Goal: Transaction & Acquisition: Purchase product/service

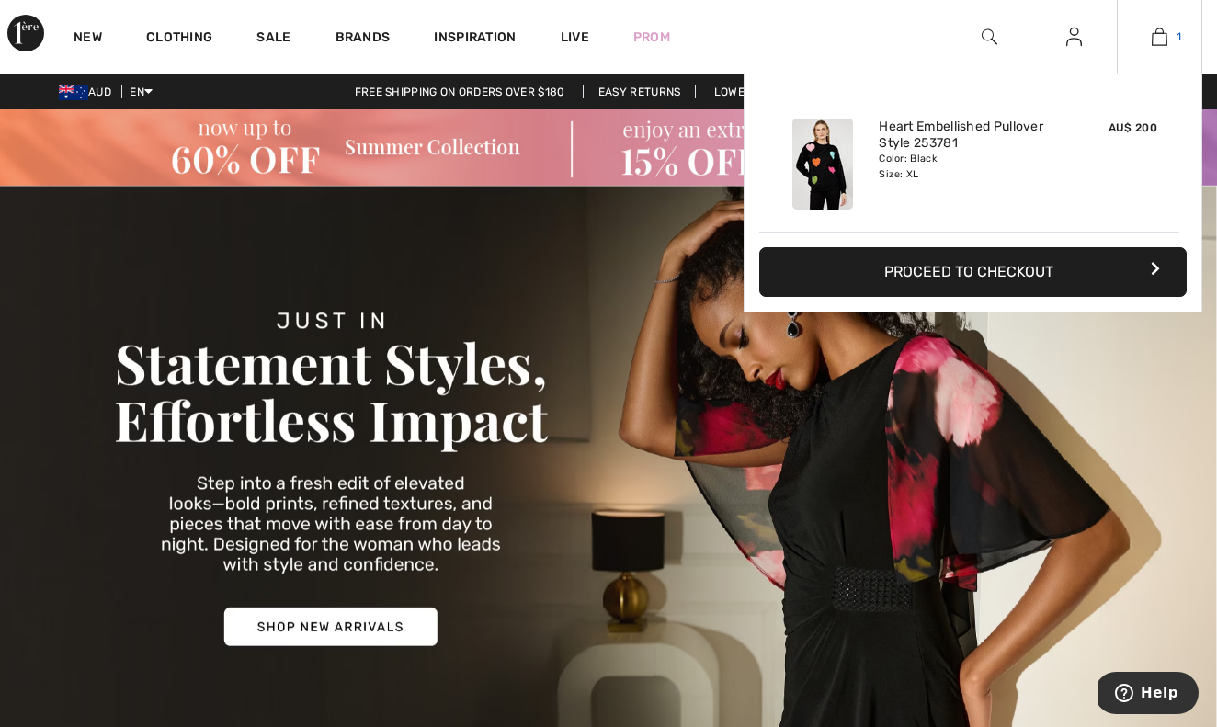
click at [1158, 40] on img at bounding box center [1160, 37] width 16 height 22
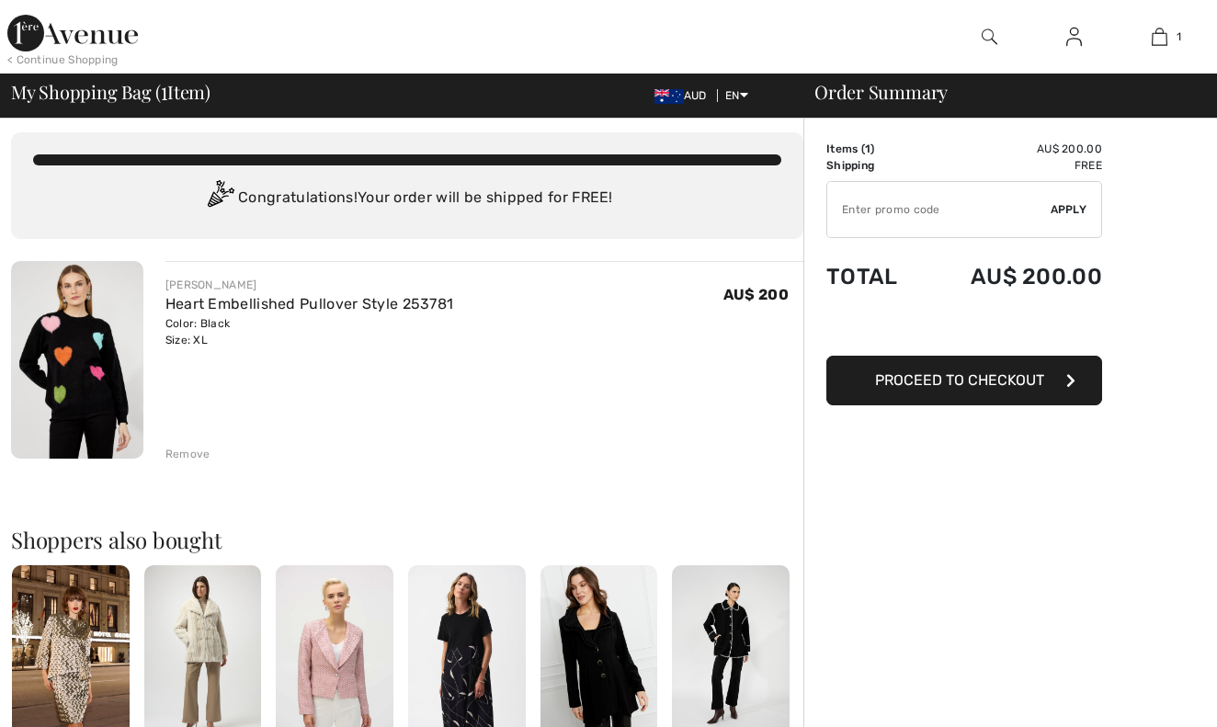
scroll to position [6, 0]
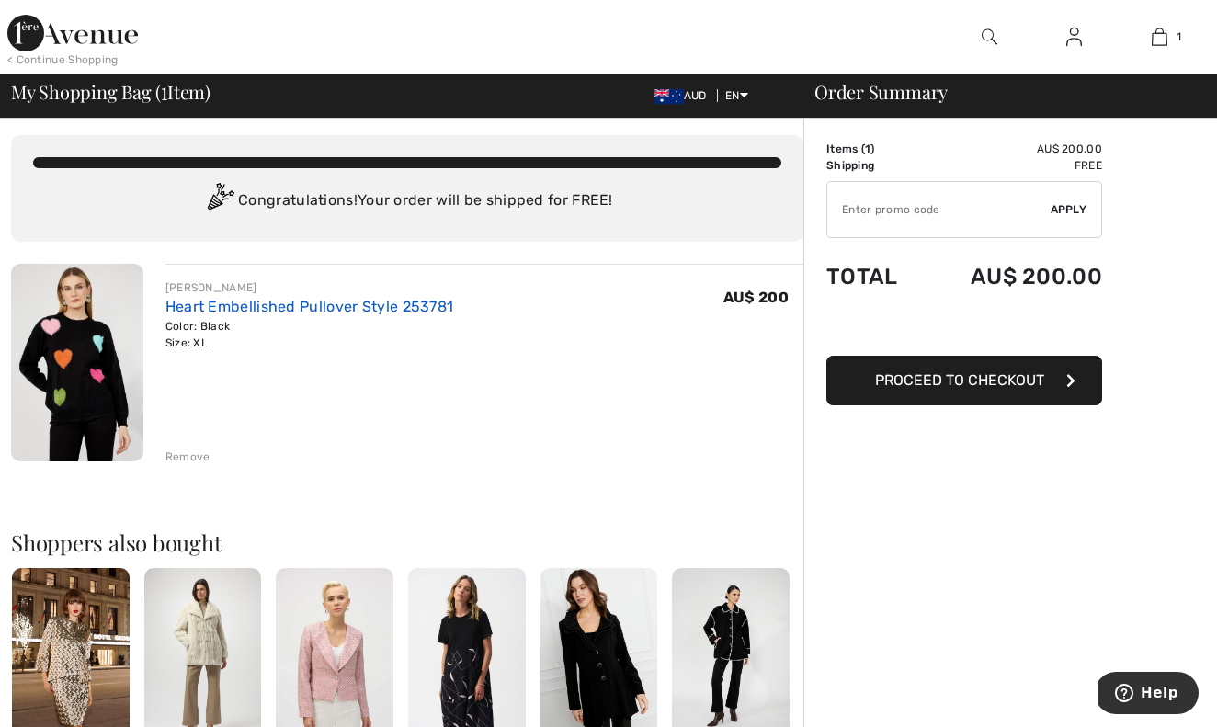
click at [310, 310] on link "Heart Embellished Pullover Style 253781" at bounding box center [310, 306] width 289 height 17
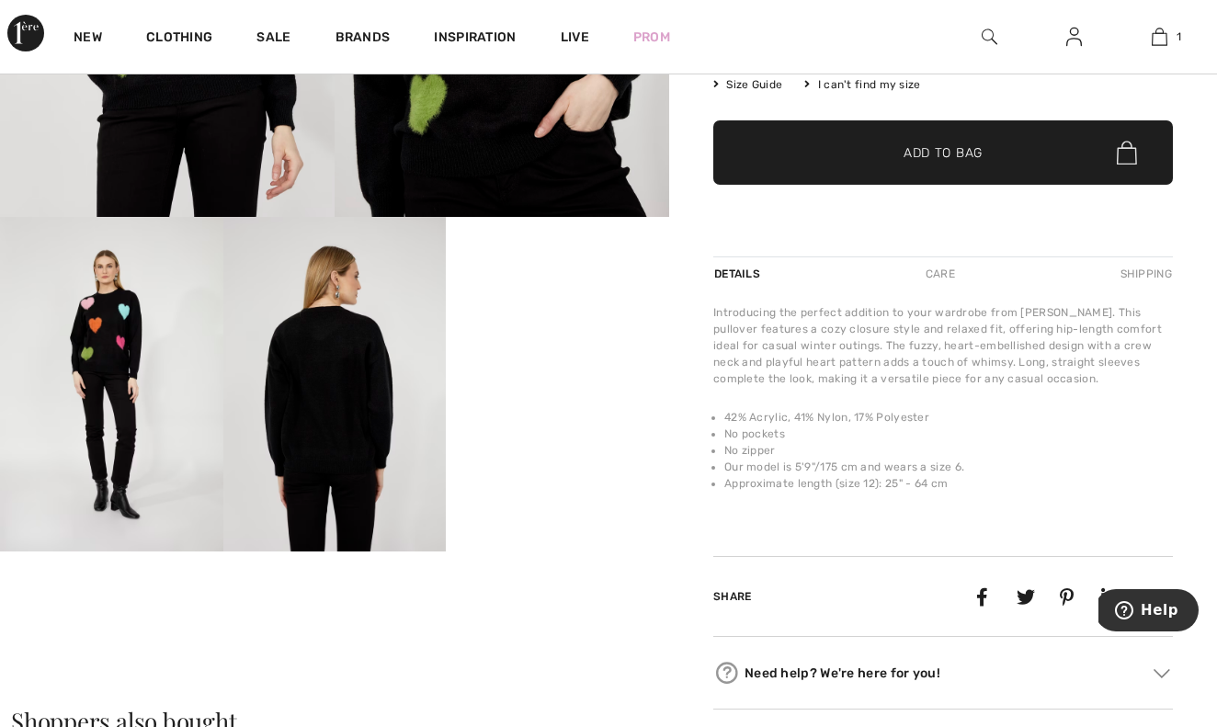
scroll to position [389, 0]
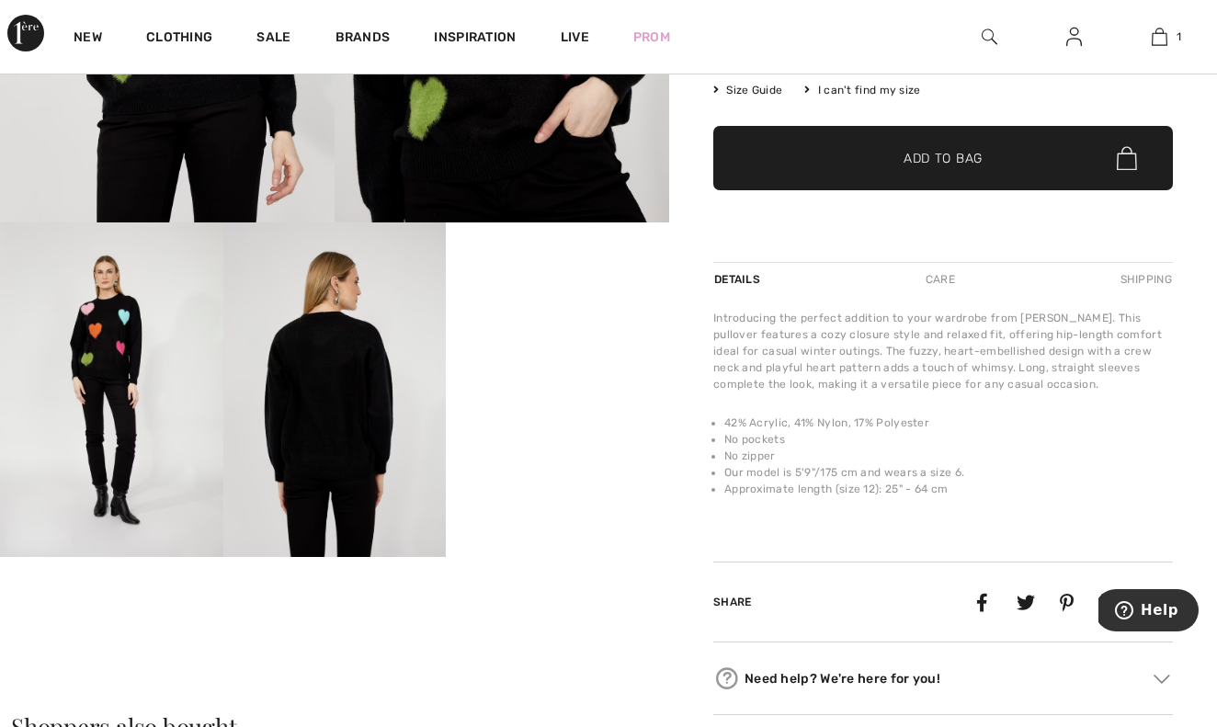
click at [565, 334] on video "Your browser does not support the video tag." at bounding box center [557, 278] width 223 height 111
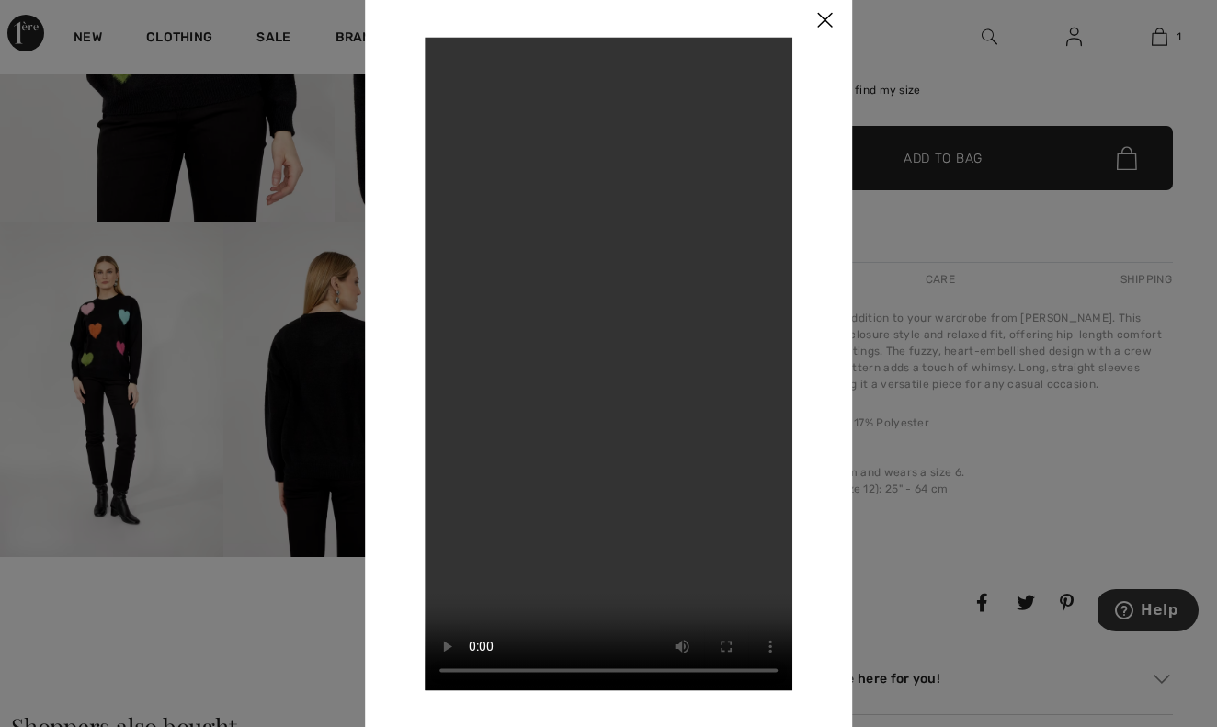
click at [612, 376] on video "Your browser does not support the video tag." at bounding box center [609, 364] width 368 height 654
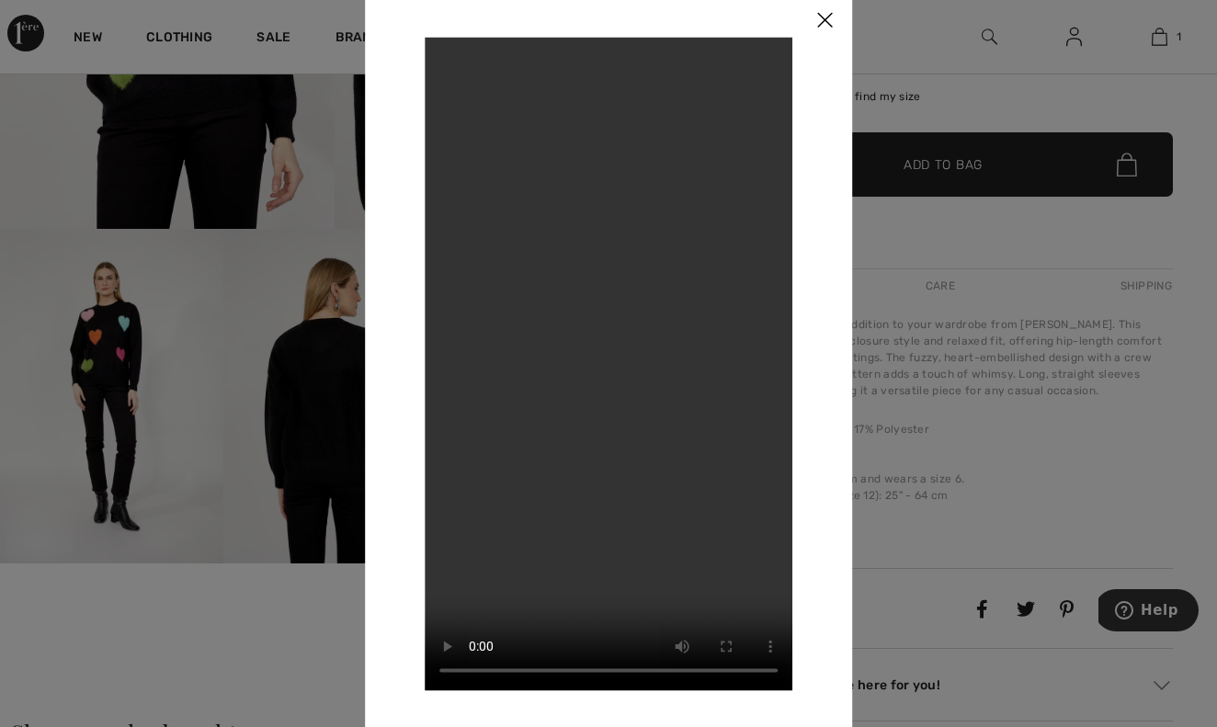
scroll to position [378, 0]
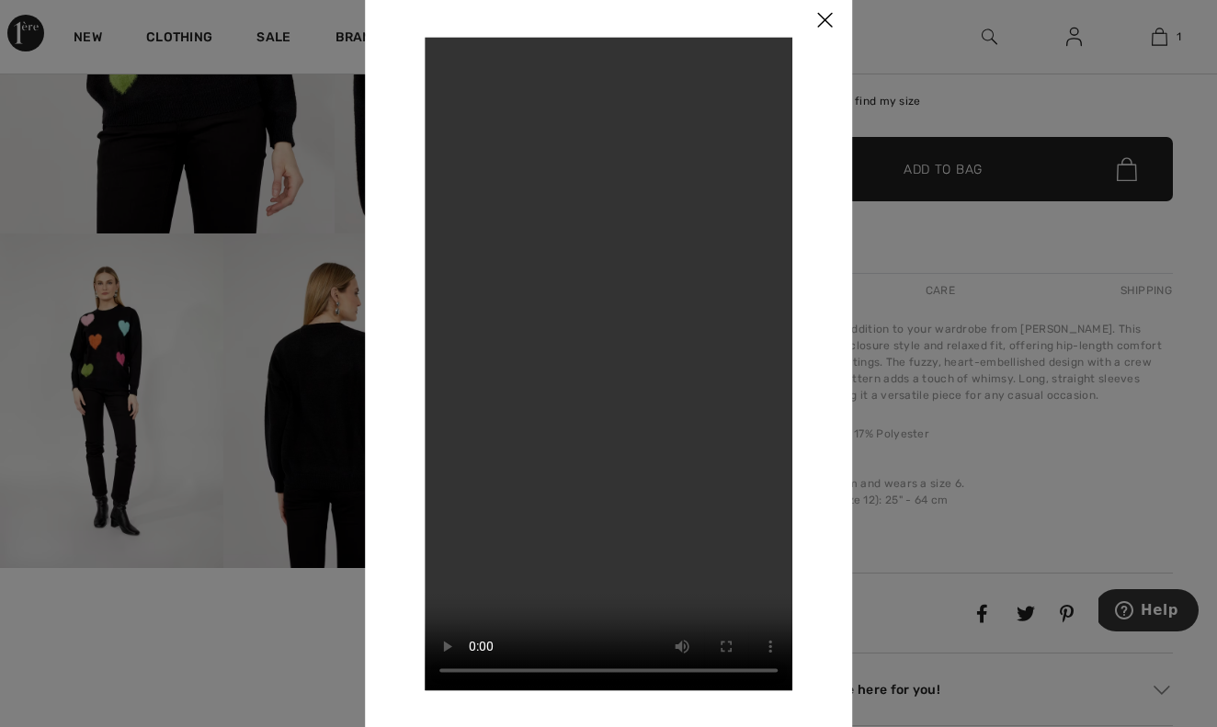
click at [601, 359] on video "Your browser does not support the video tag." at bounding box center [609, 364] width 368 height 654
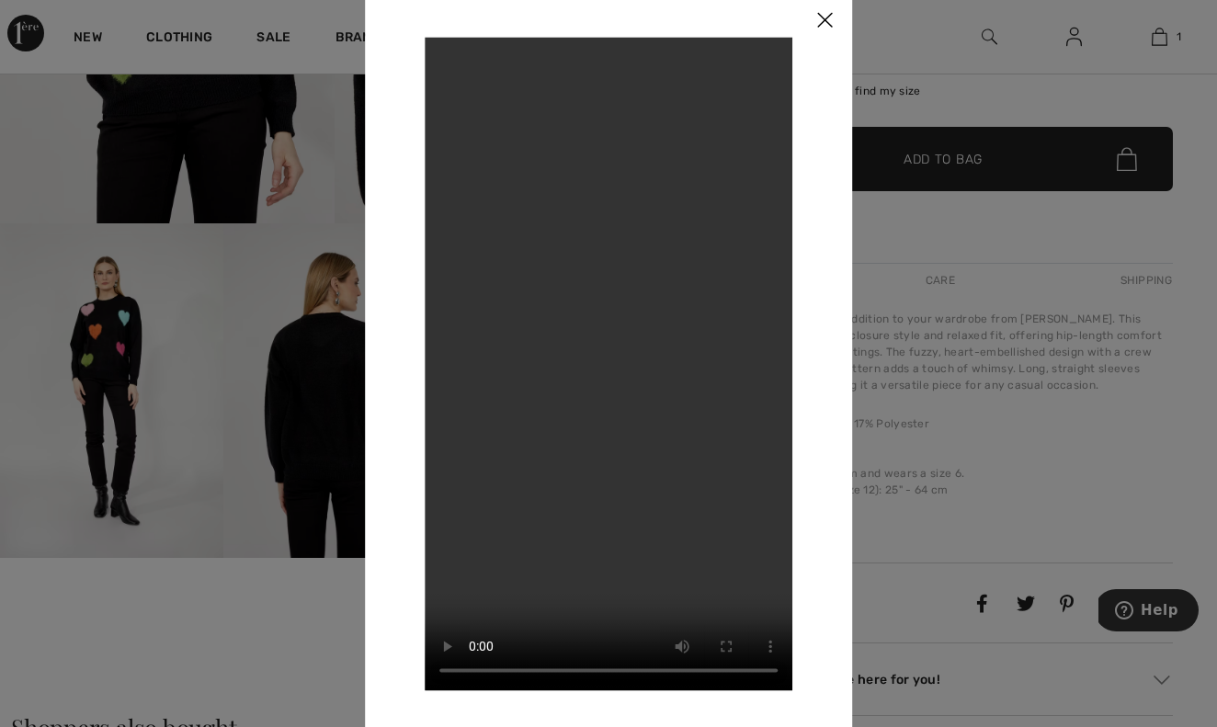
click at [601, 359] on video "Your browser does not support the video tag." at bounding box center [609, 364] width 368 height 654
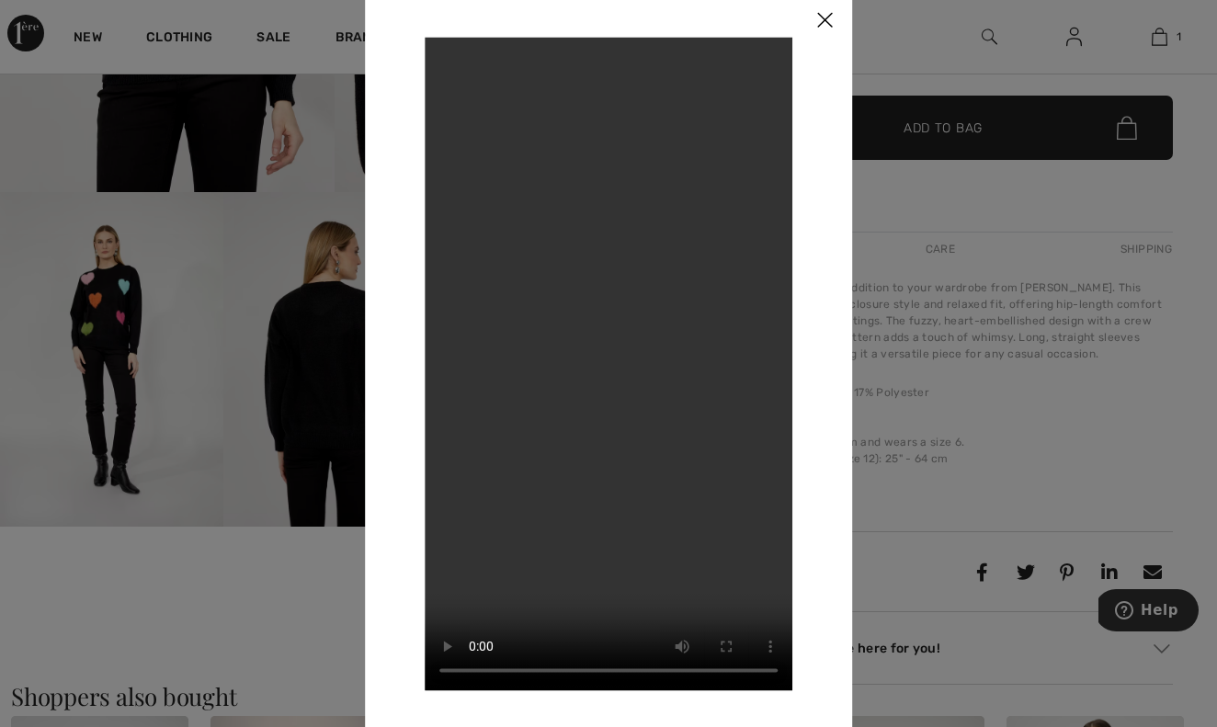
scroll to position [417, 0]
click at [822, 16] on img at bounding box center [824, 21] width 55 height 57
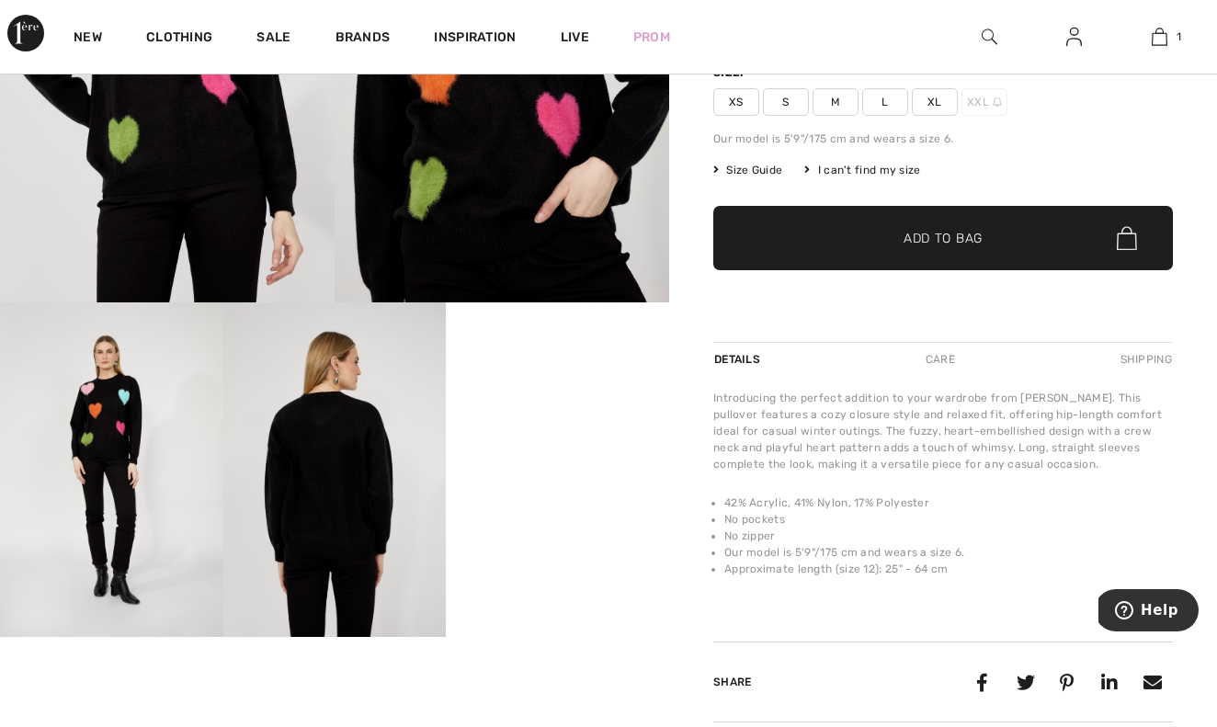
scroll to position [301, 0]
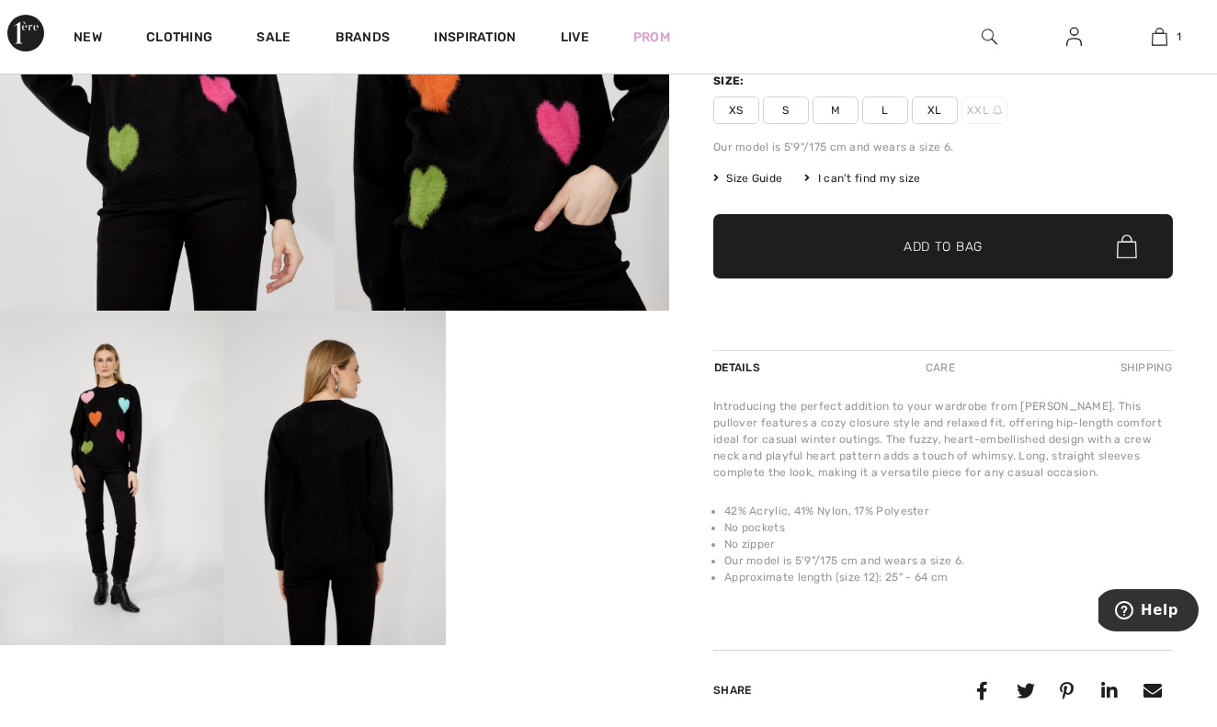
click at [357, 520] on img at bounding box center [334, 478] width 223 height 335
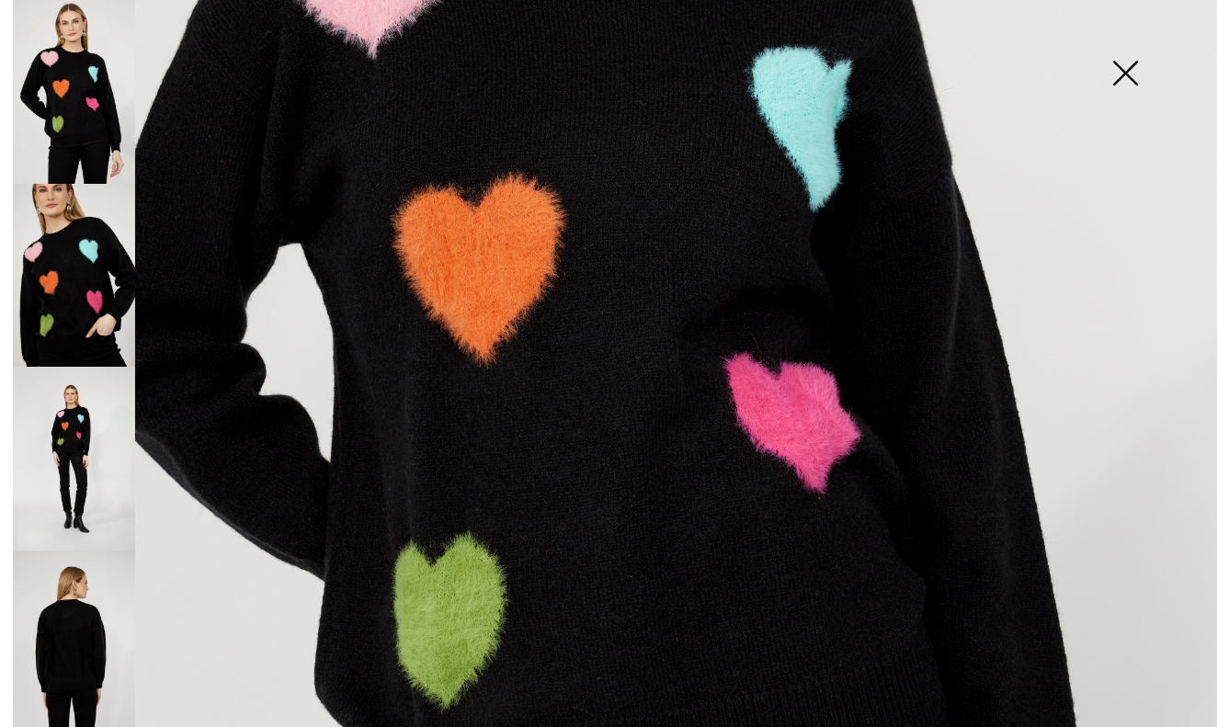
scroll to position [619, 0]
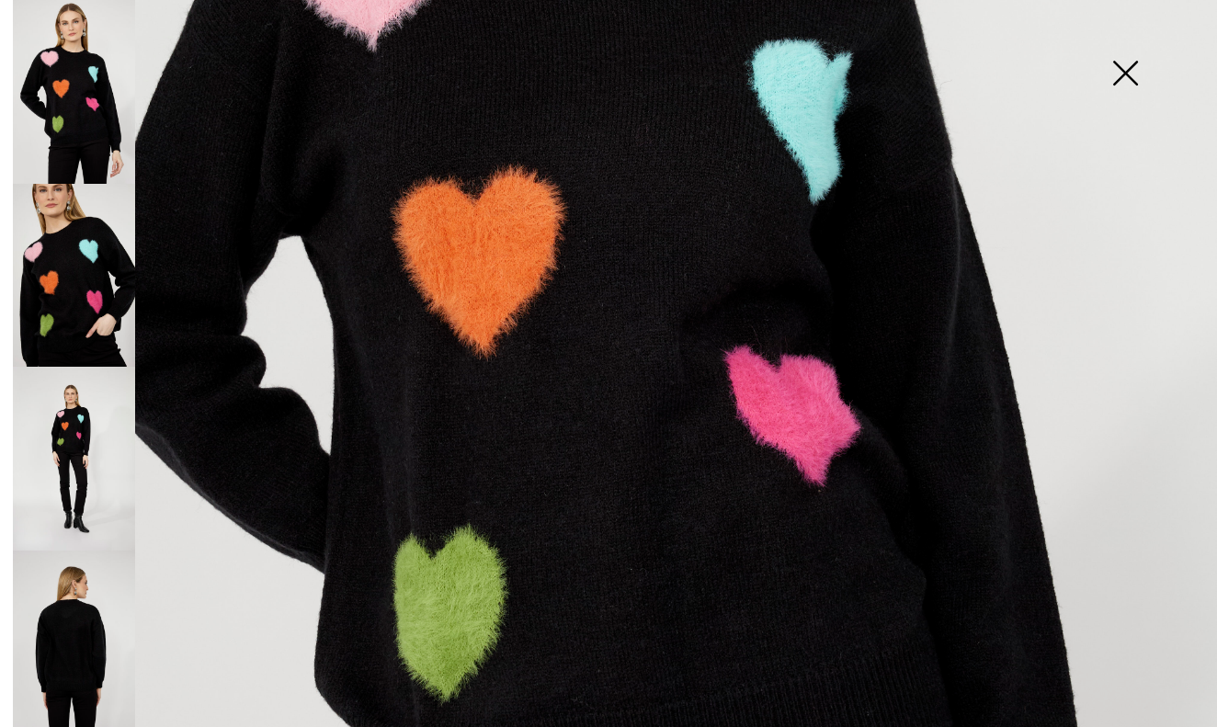
click at [57, 588] on img at bounding box center [74, 643] width 122 height 184
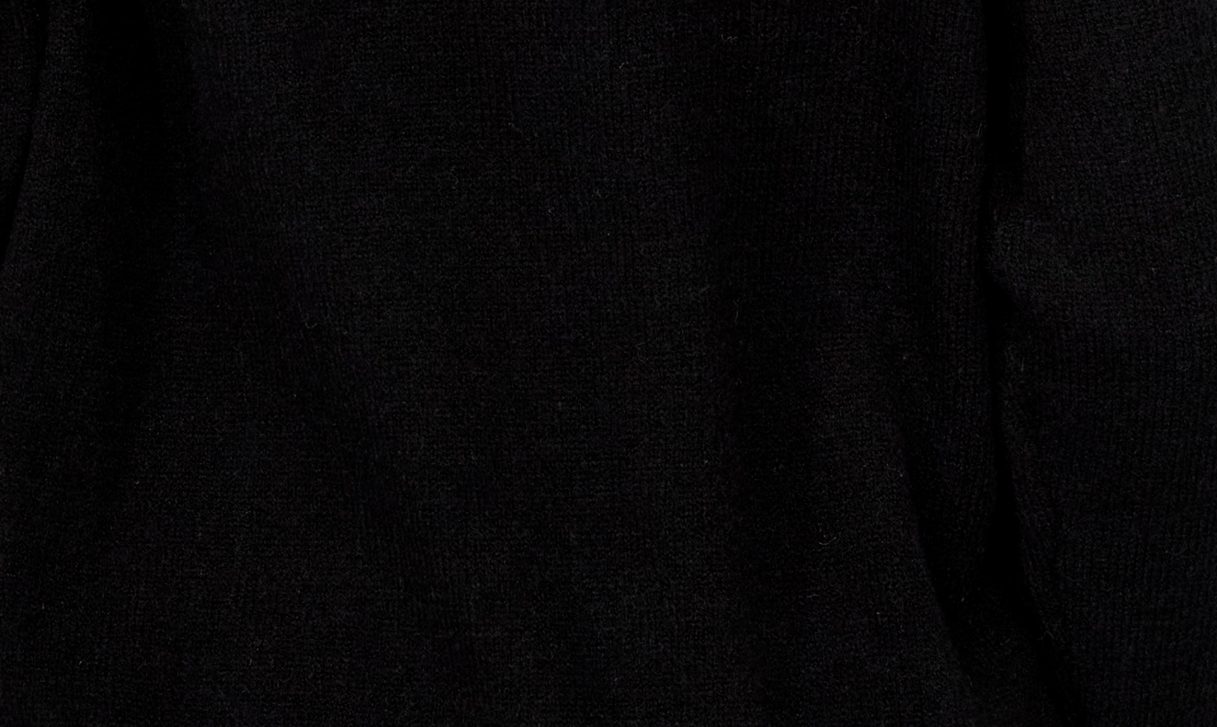
scroll to position [301, 0]
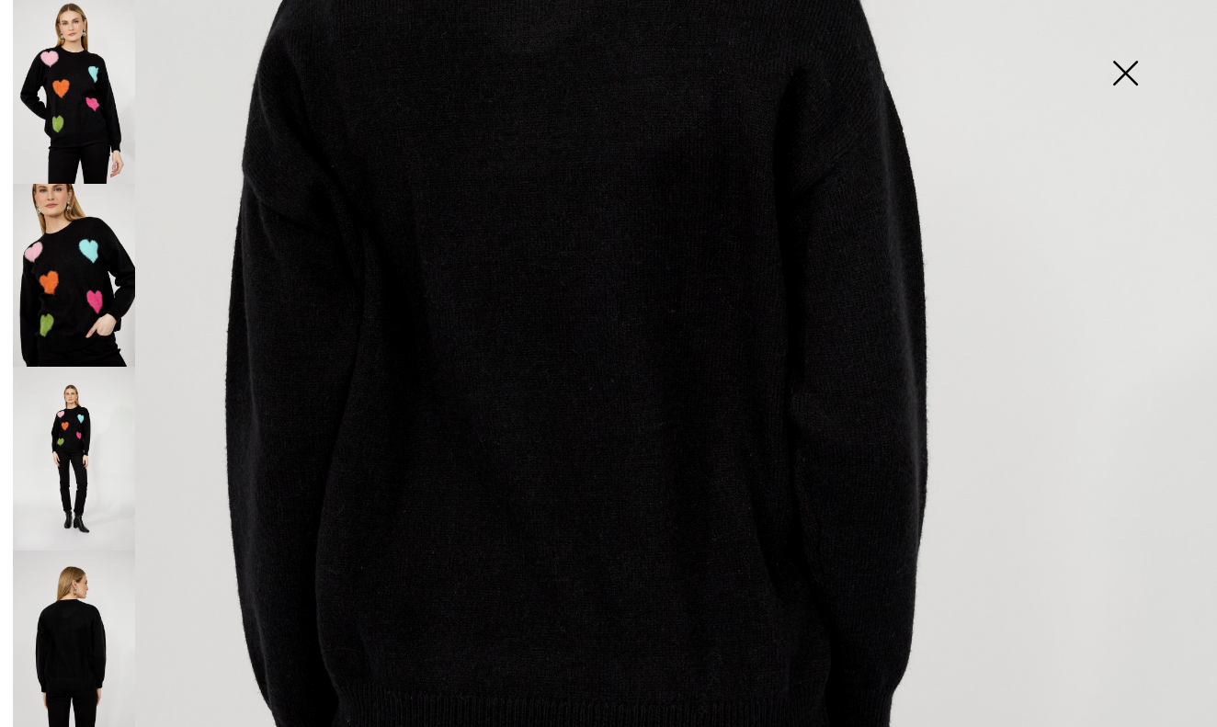
click at [42, 451] on img at bounding box center [74, 459] width 122 height 184
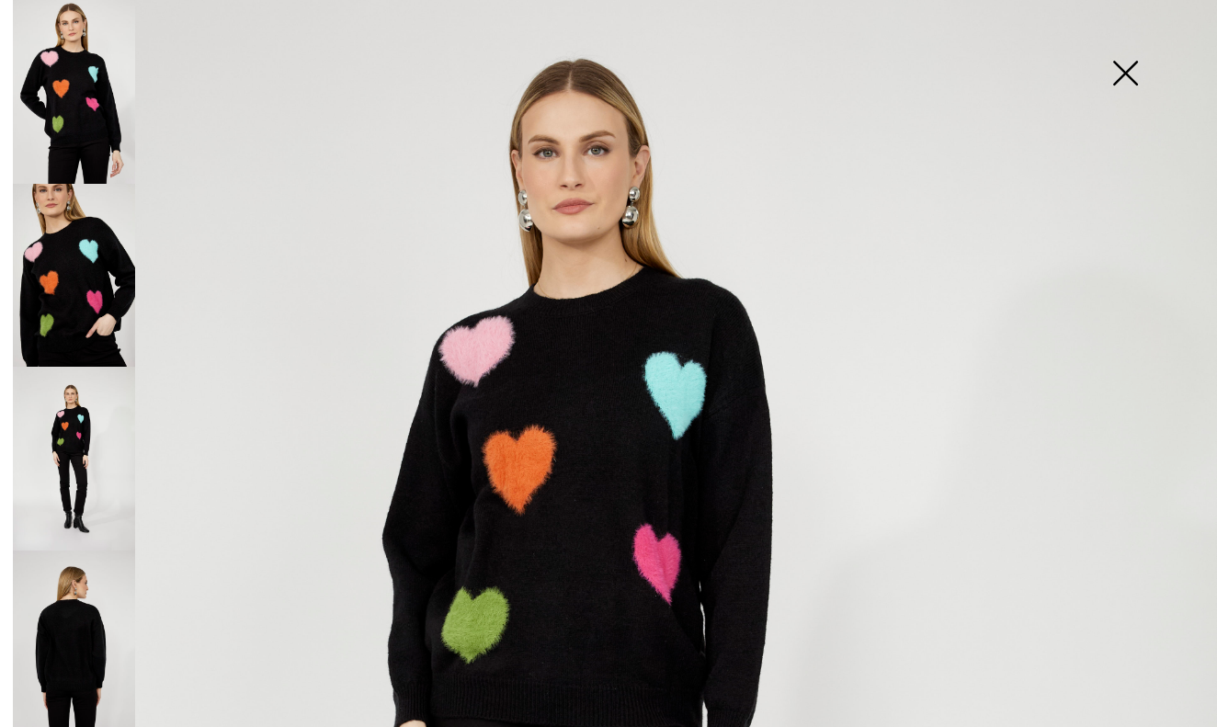
click at [93, 285] on img at bounding box center [74, 276] width 122 height 184
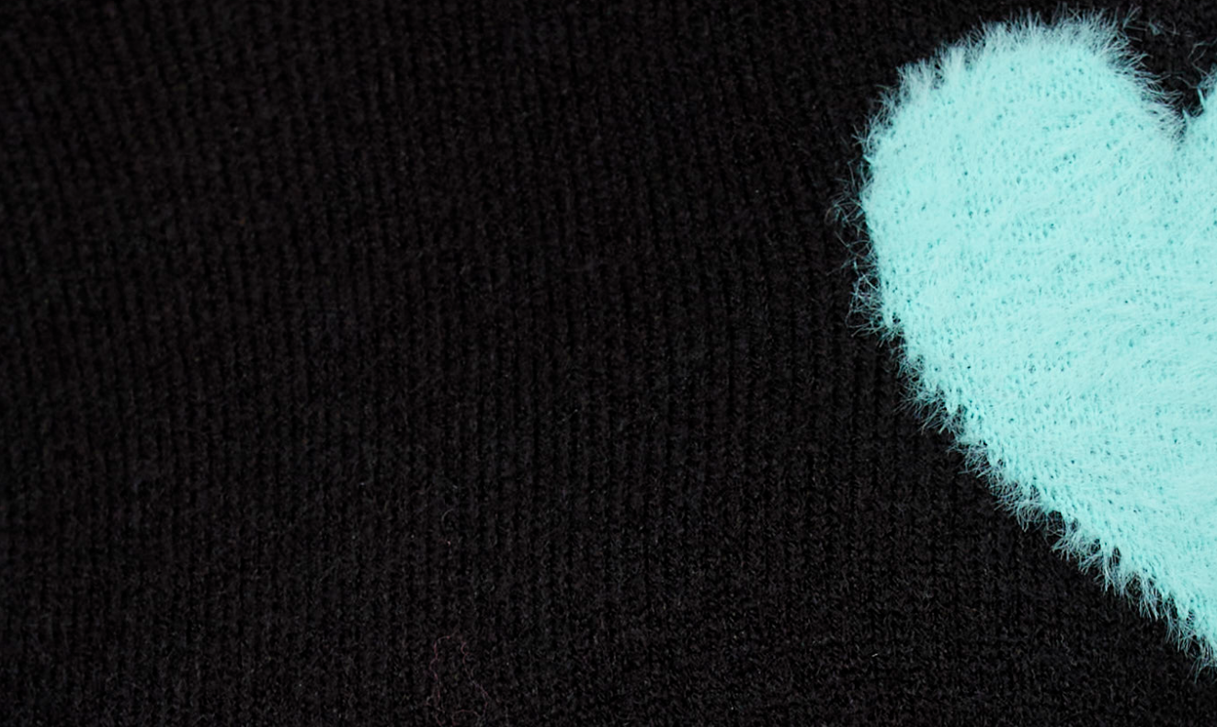
scroll to position [35, 0]
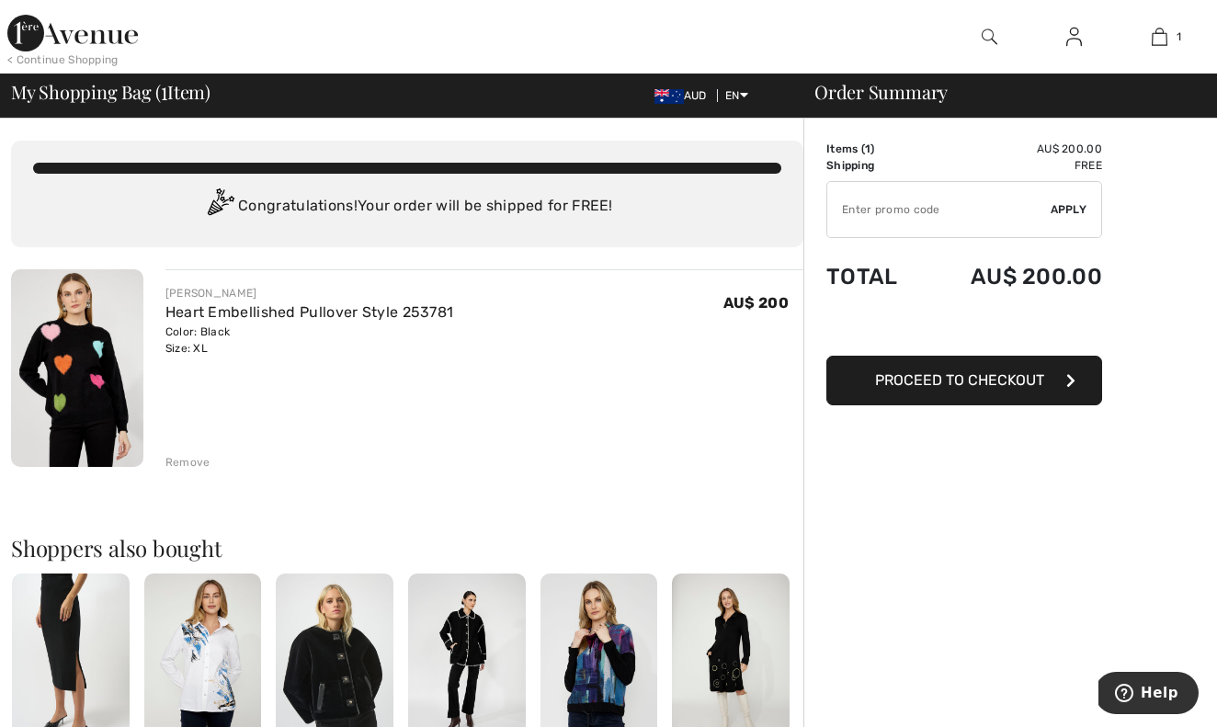
click at [958, 382] on span "Proceed to Checkout" at bounding box center [959, 379] width 169 height 17
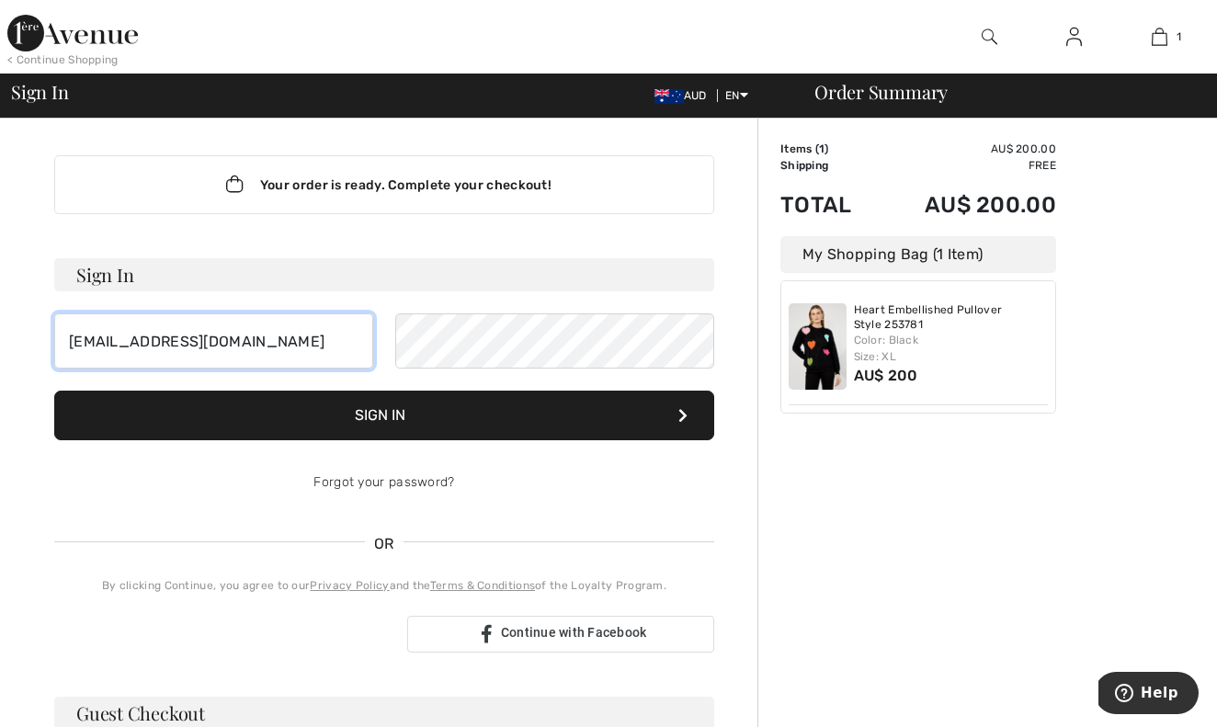
type input "[EMAIL_ADDRESS][DOMAIN_NAME]"
click at [407, 409] on button "Sign In" at bounding box center [384, 416] width 660 height 50
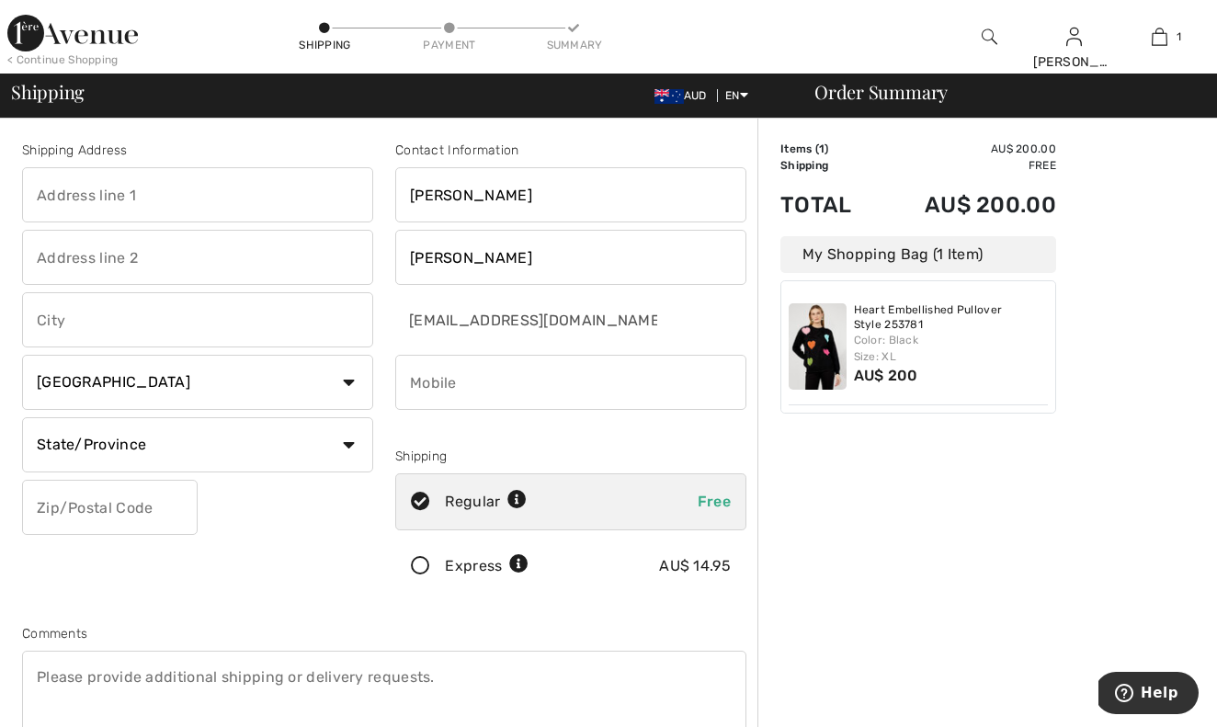
click at [153, 219] on input "text" at bounding box center [197, 194] width 351 height 55
type input "[STREET_ADDRESS]"
type input "Box 22"
type input "Oakbank"
select select "AU"
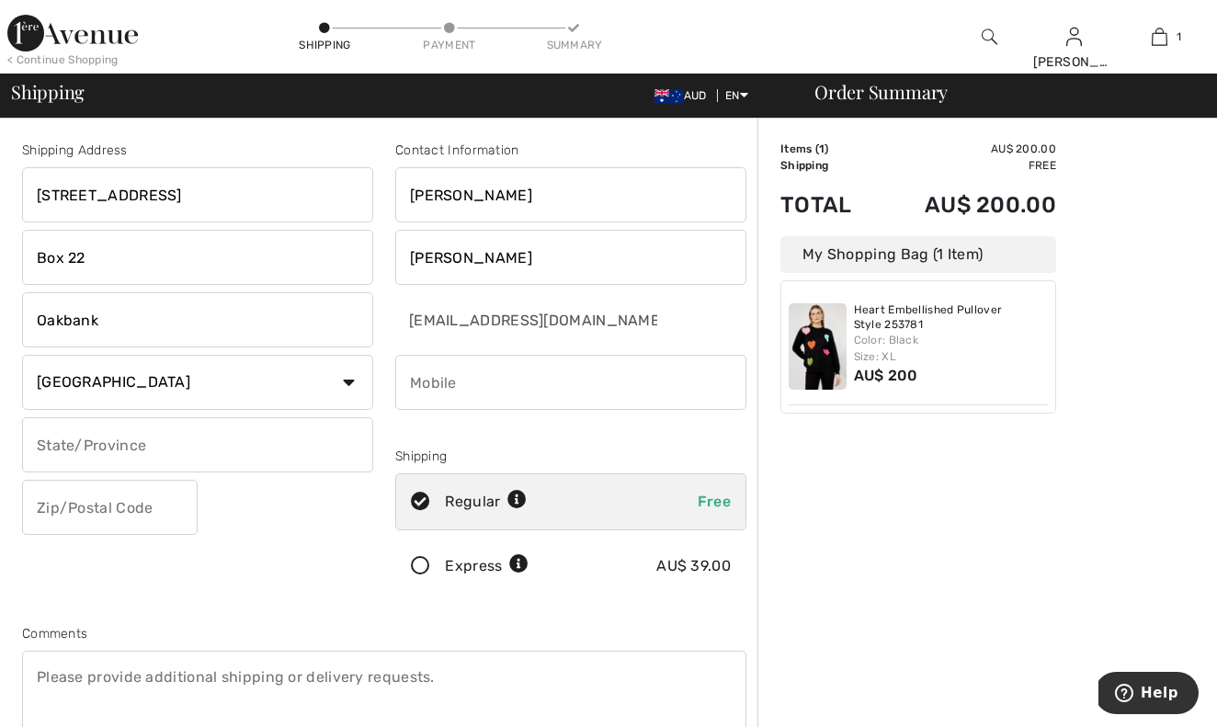
click at [364, 449] on input "text" at bounding box center [197, 444] width 351 height 55
click at [126, 440] on input "text" at bounding box center [197, 444] width 351 height 55
type input "[GEOGRAPHIC_DATA]"
type input "5243"
type input "6"
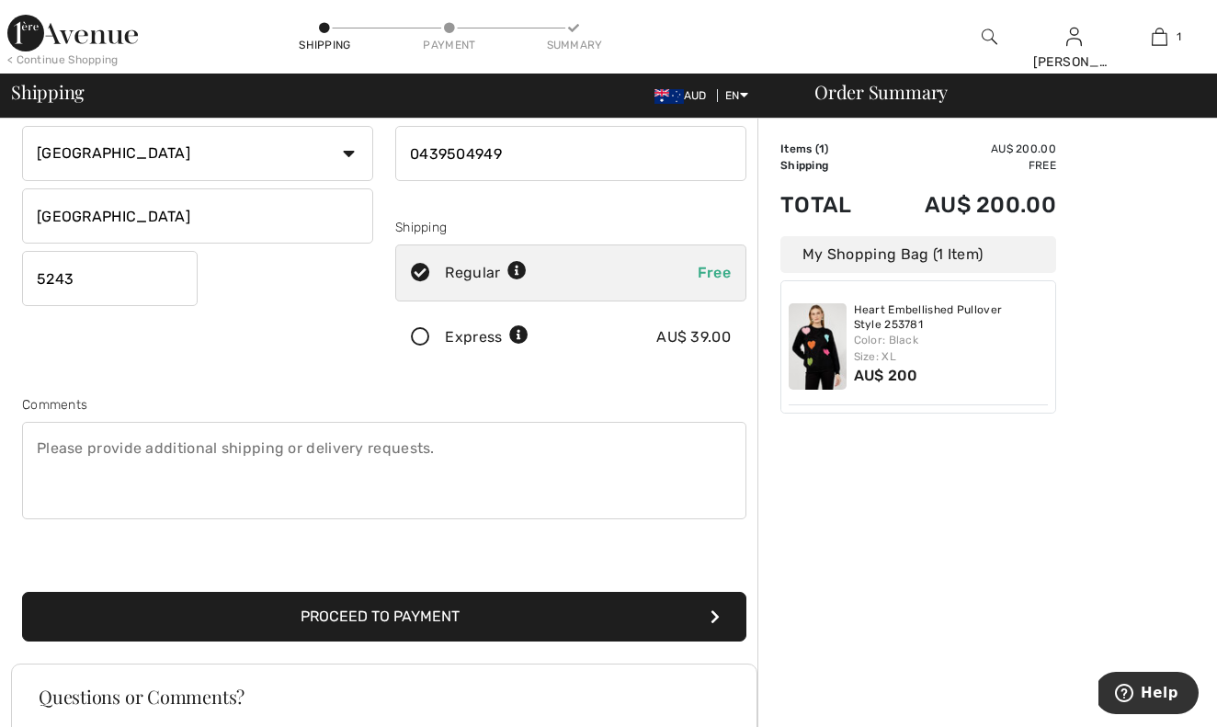
scroll to position [241, 0]
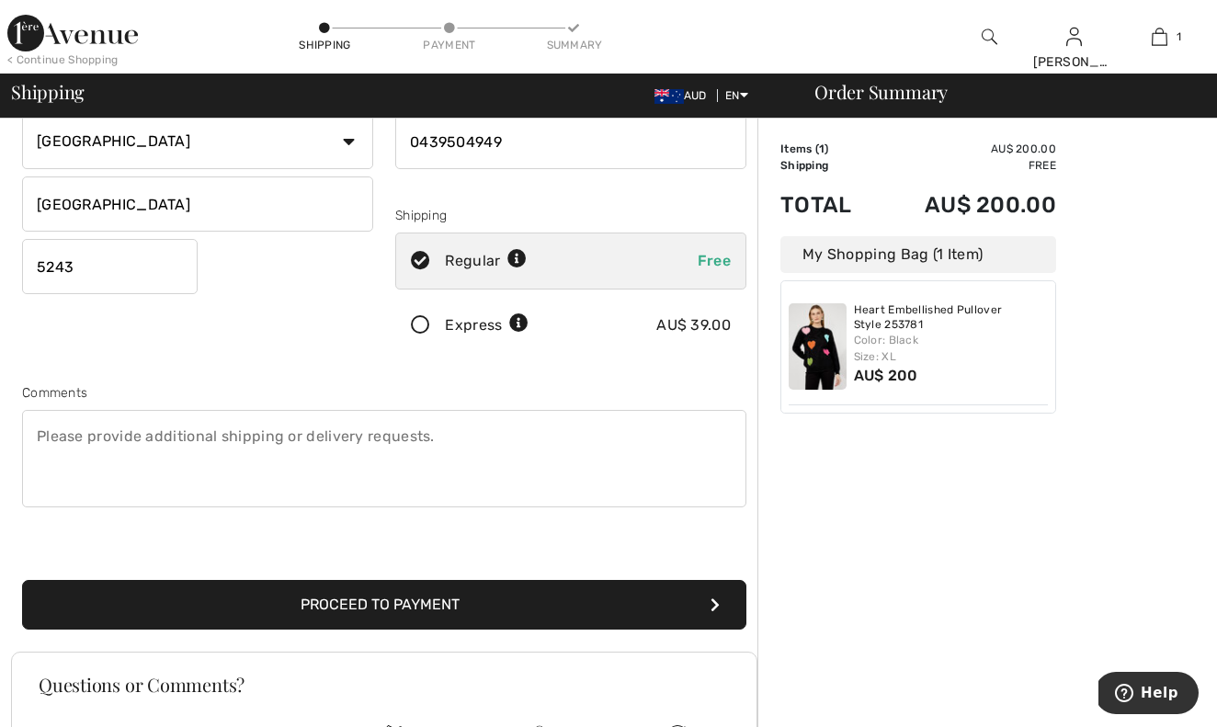
type input "0439504949"
click at [378, 608] on button "Proceed to Payment" at bounding box center [384, 605] width 725 height 50
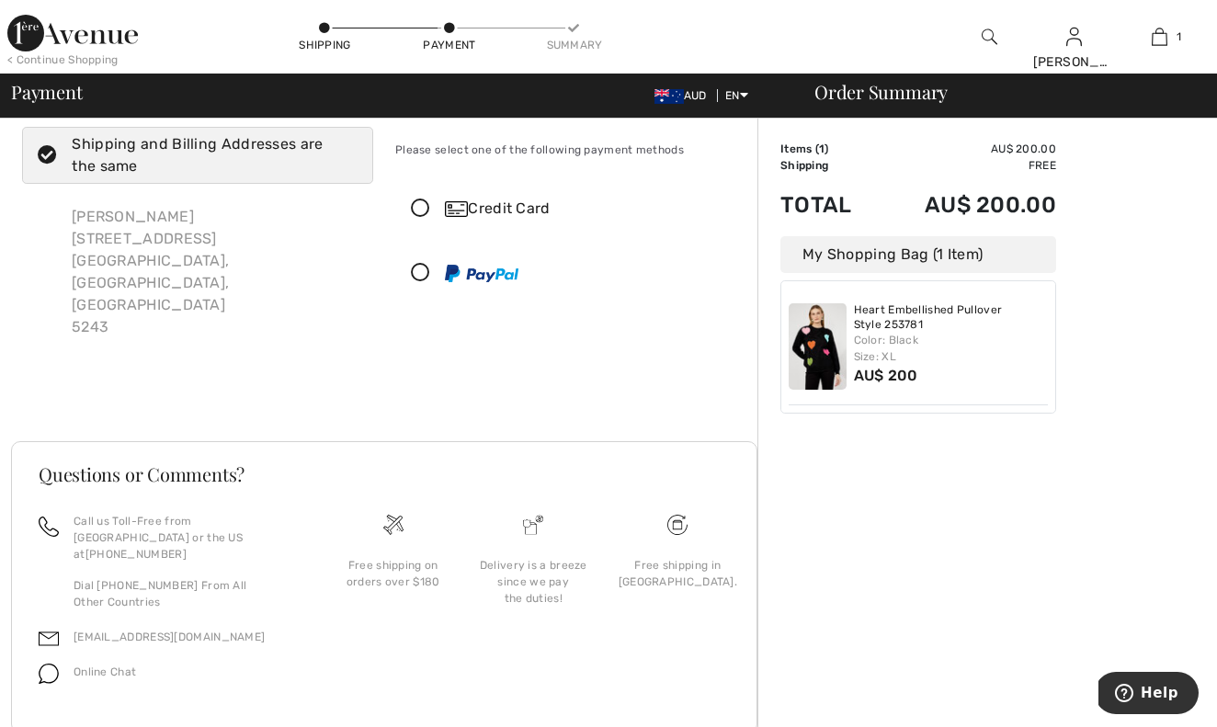
scroll to position [32, 0]
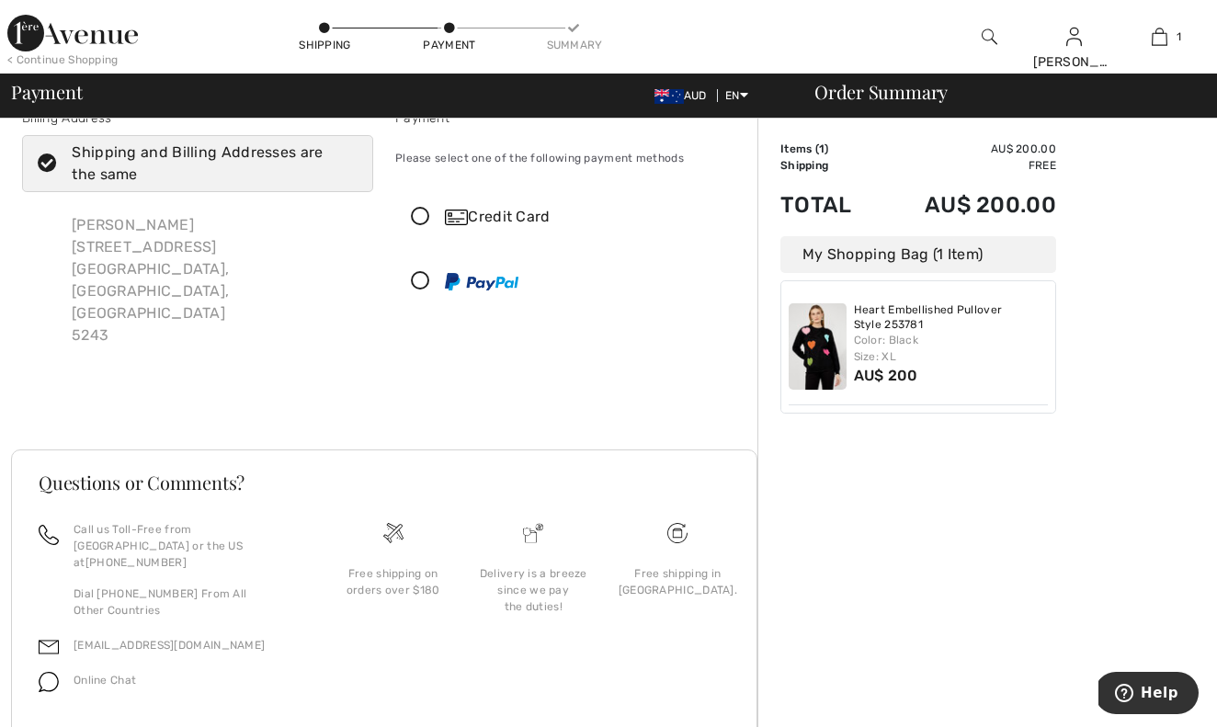
click at [420, 281] on icon at bounding box center [420, 281] width 49 height 19
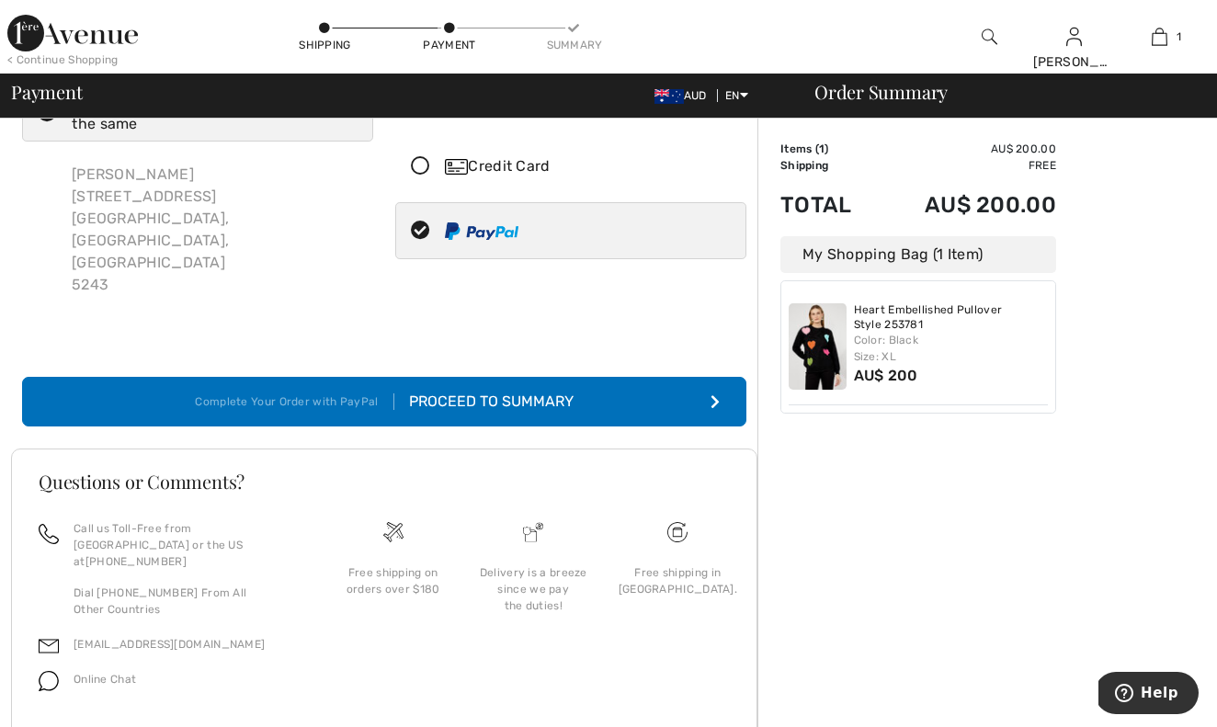
scroll to position [82, 0]
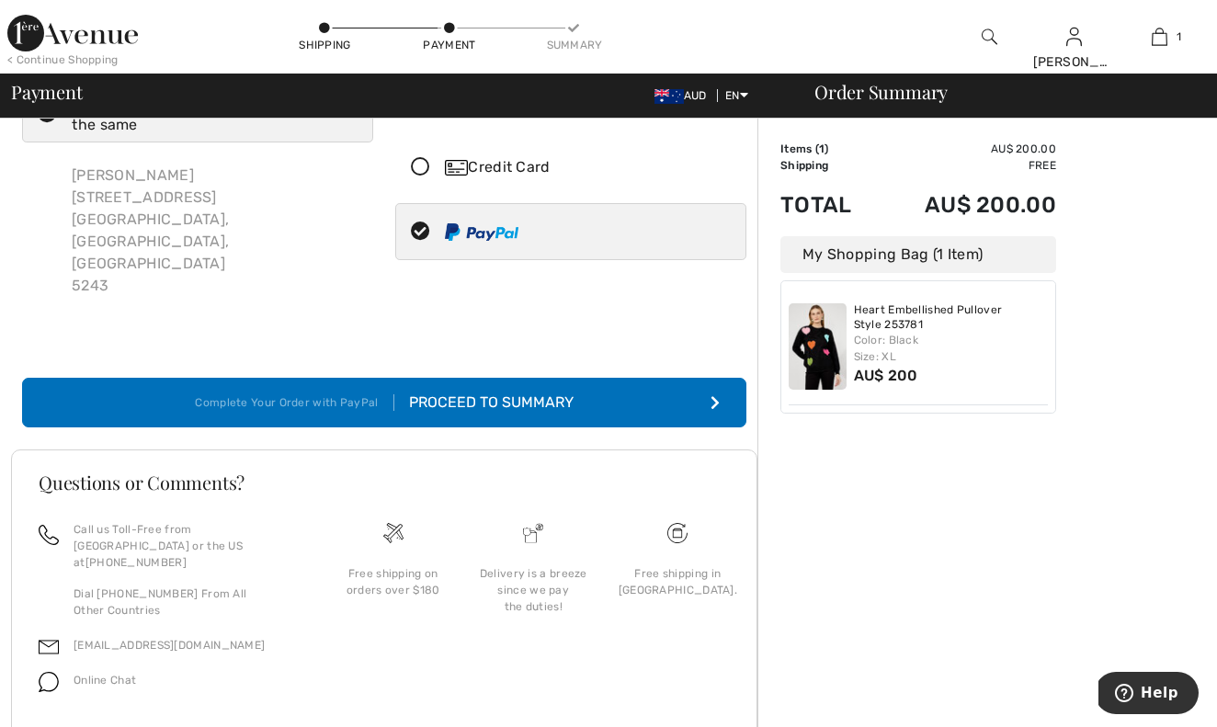
click at [541, 392] on div "Proceed to Summary" at bounding box center [483, 403] width 179 height 22
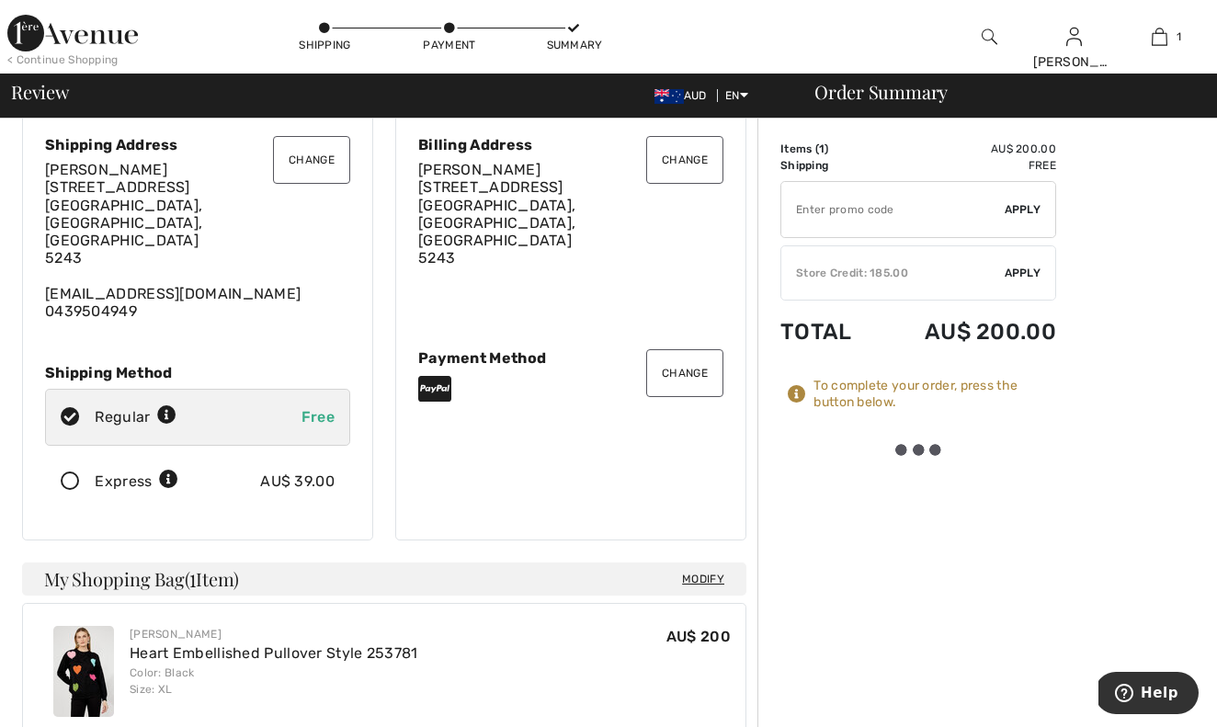
scroll to position [56, 0]
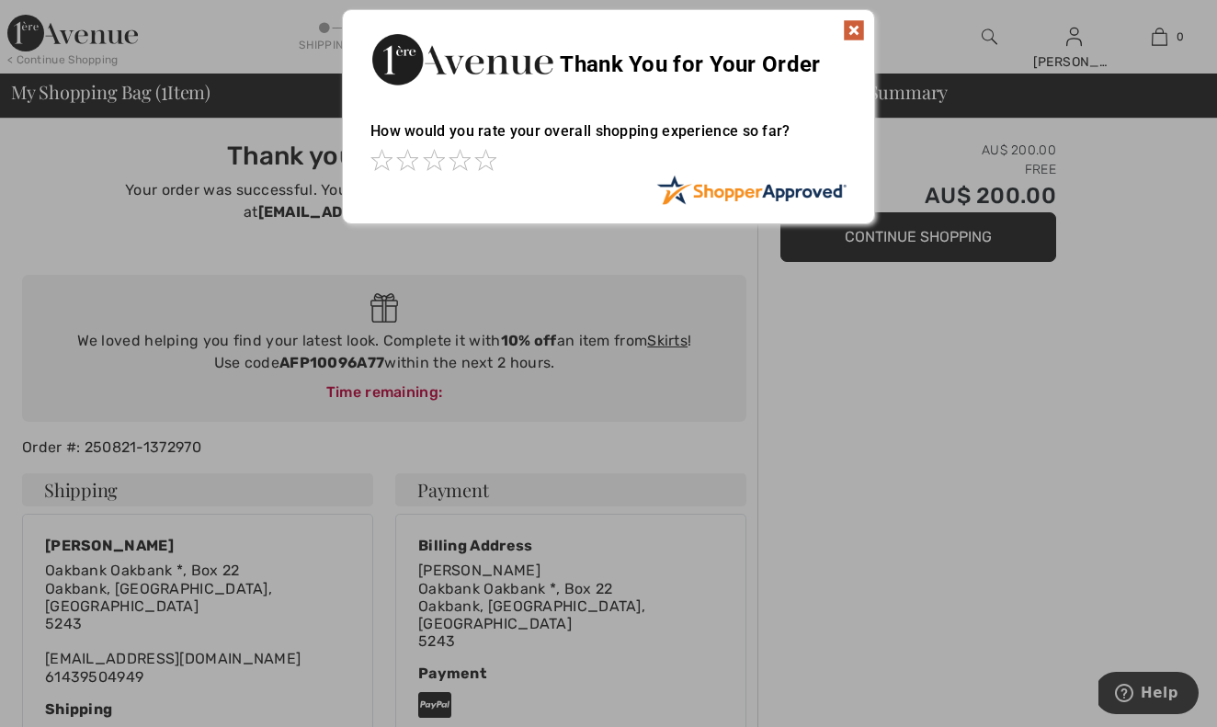
click at [853, 30] on img at bounding box center [854, 30] width 22 height 22
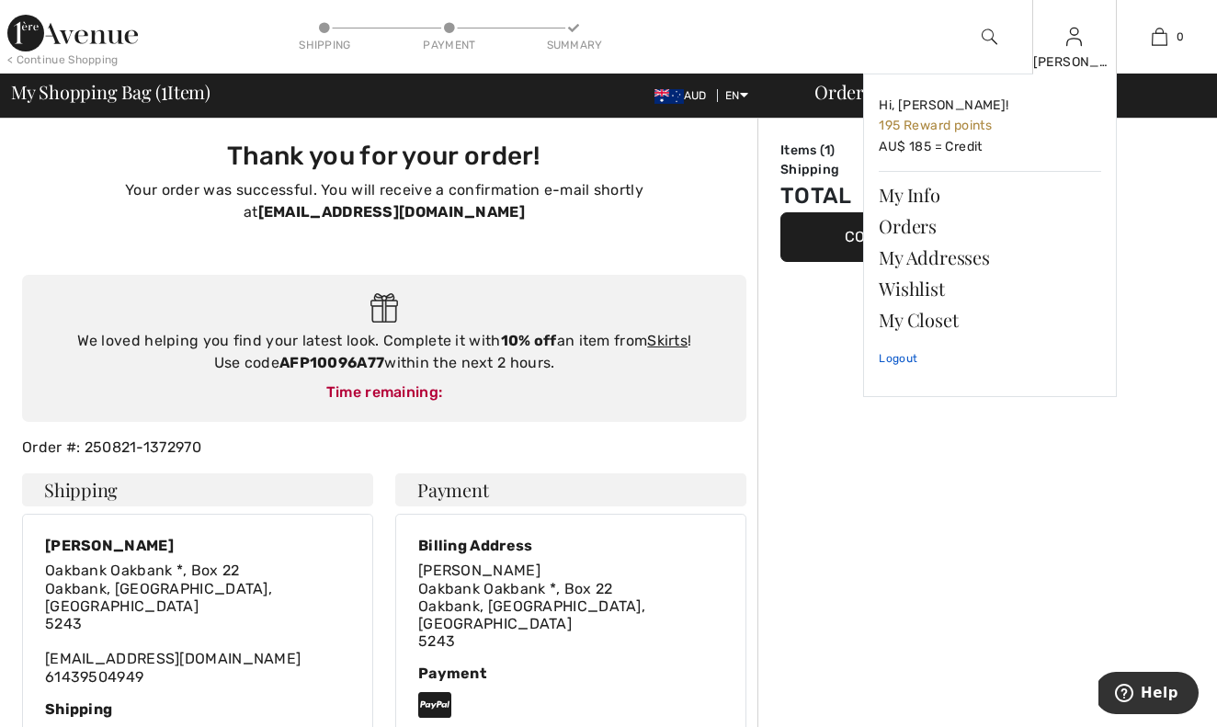
click at [904, 355] on link "Logout" at bounding box center [990, 359] width 223 height 46
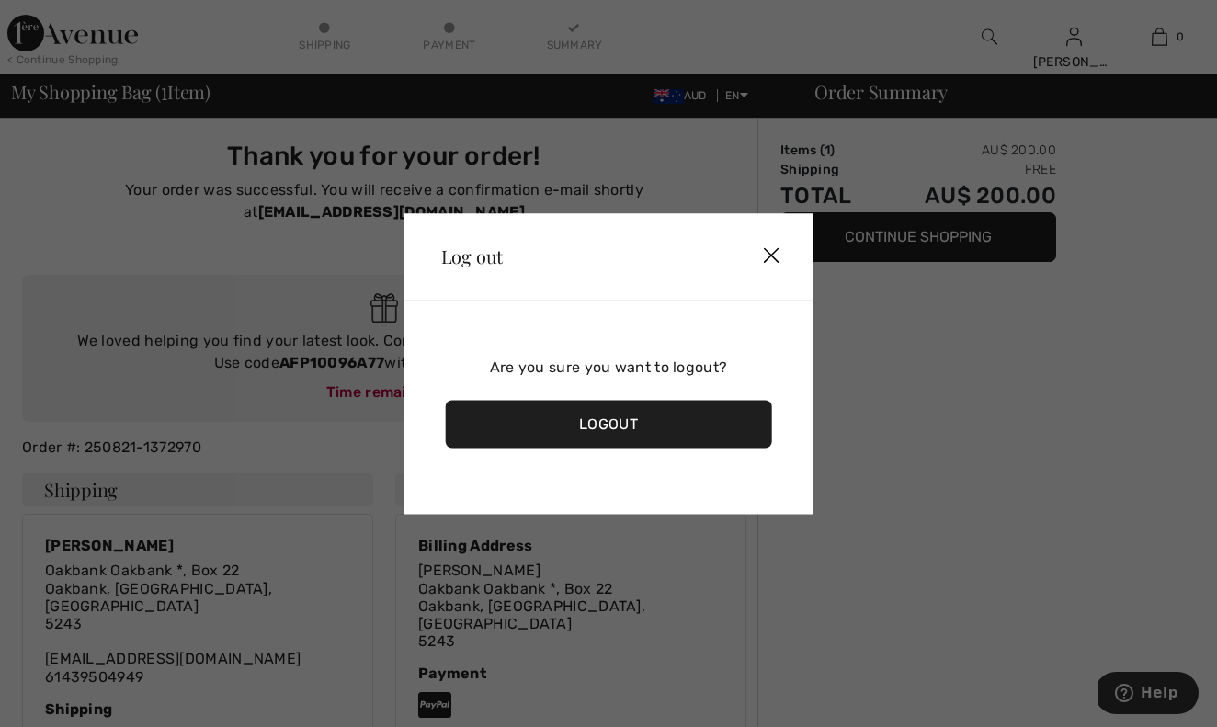
click at [593, 428] on div "Logout" at bounding box center [609, 424] width 326 height 48
